Goal: Task Accomplishment & Management: Complete application form

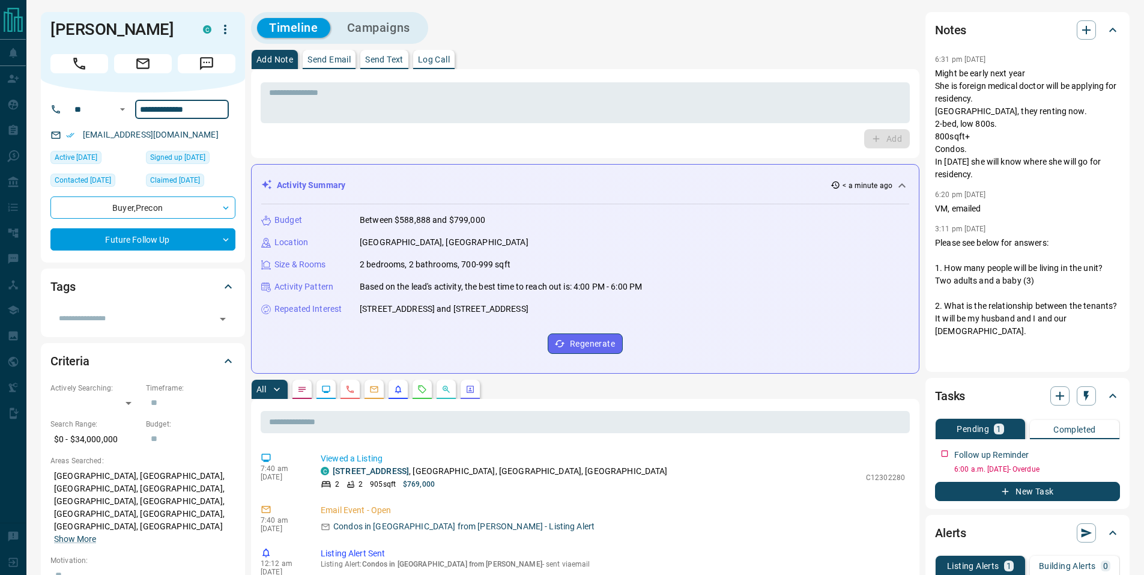
click at [178, 109] on input "**********" at bounding box center [182, 109] width 94 height 19
click at [82, 28] on h1 "[PERSON_NAME]" at bounding box center [117, 29] width 135 height 19
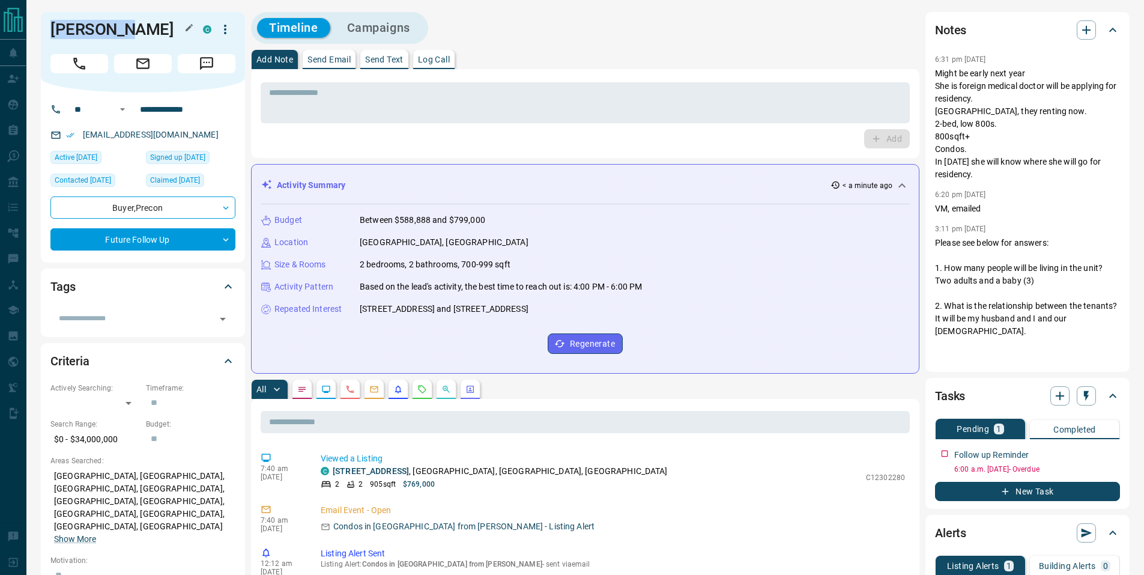
click at [82, 28] on h1 "[PERSON_NAME]" at bounding box center [117, 29] width 135 height 19
copy h1 "[PERSON_NAME]"
click at [122, 28] on h1 "[PERSON_NAME]" at bounding box center [117, 29] width 135 height 19
copy h1 "Lake"
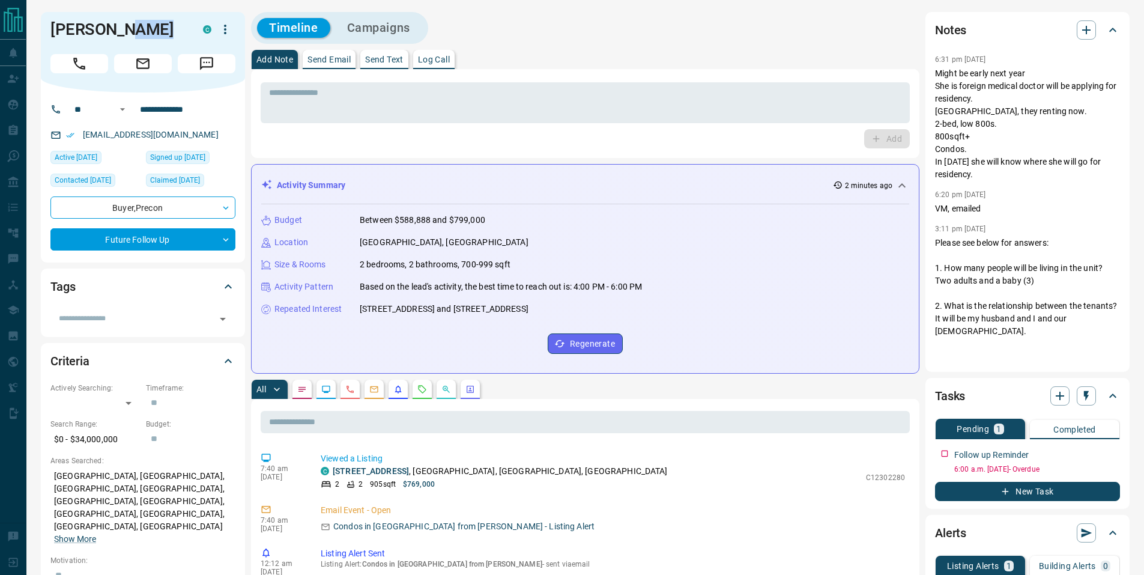
click at [437, 59] on p "Log Call" at bounding box center [434, 59] width 32 height 8
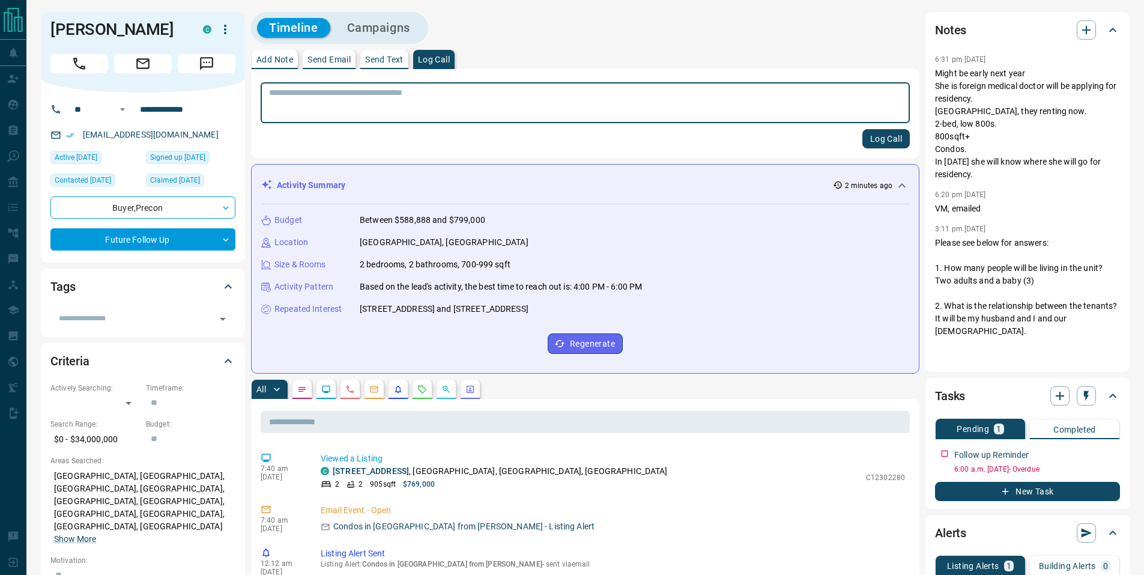
click at [354, 100] on textarea at bounding box center [585, 103] width 632 height 31
type textarea "**"
click at [881, 140] on button "Log Call" at bounding box center [885, 138] width 47 height 19
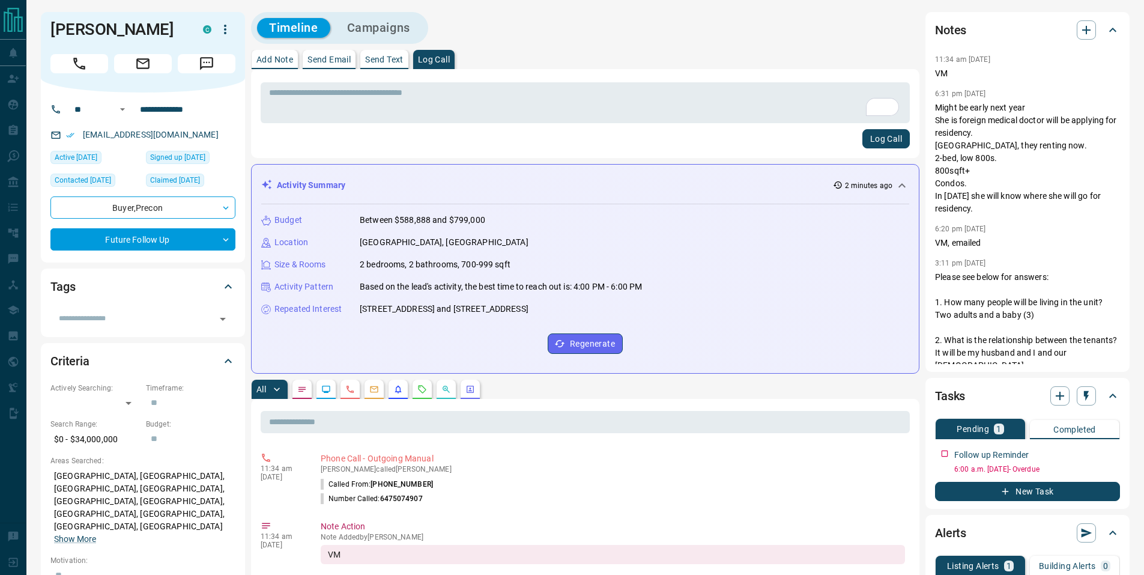
click at [540, 57] on div "Add Note Send Email Send Text Log Call" at bounding box center [585, 59] width 668 height 19
drag, startPoint x: 976, startPoint y: 146, endPoint x: 1054, endPoint y: 149, distance: 77.5
click at [1054, 149] on p "Might be early next year She is foreign medical doctor will be applying for res…" at bounding box center [1027, 157] width 185 height 113
click at [937, 163] on p "Might be early next year She is foreign medical doctor will be applying for res…" at bounding box center [1027, 157] width 185 height 113
